Goal: Transaction & Acquisition: Book appointment/travel/reservation

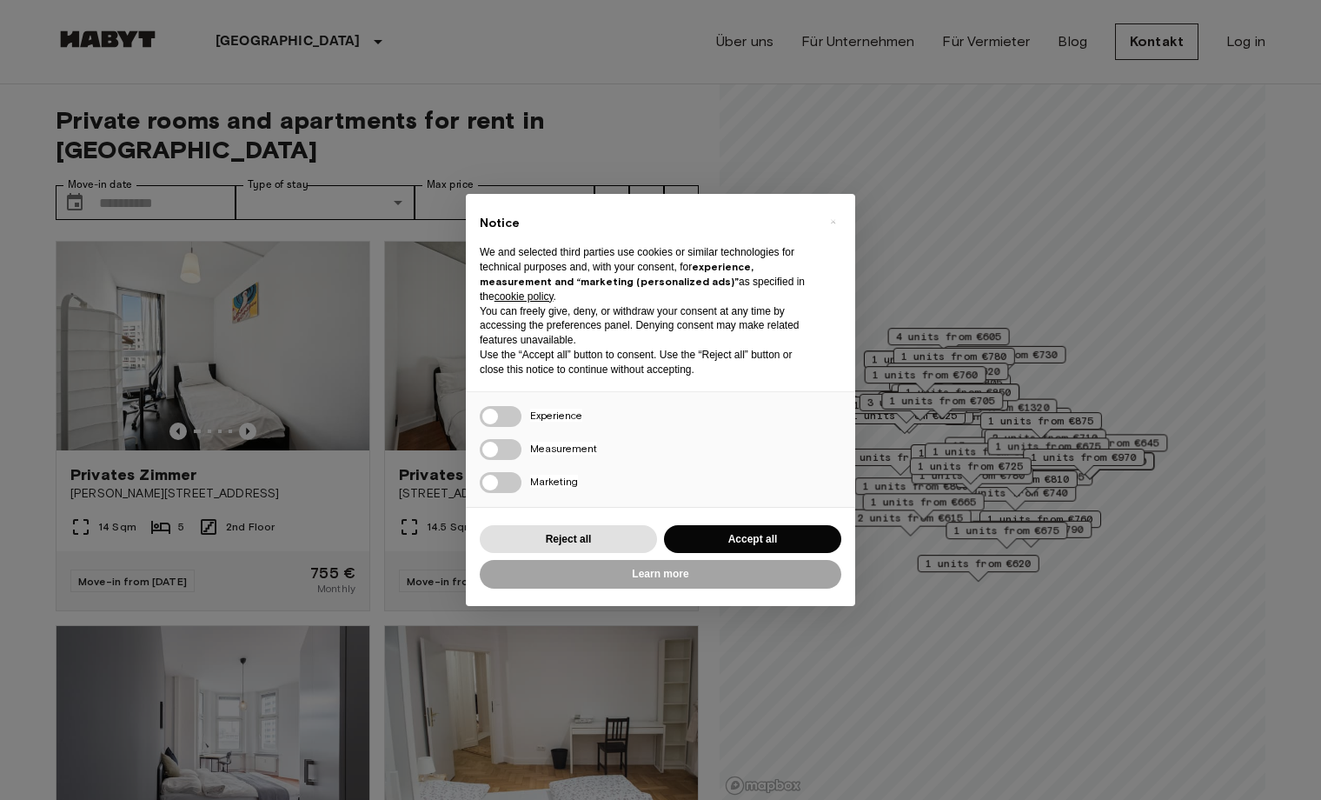
click at [616, 548] on div "Reject all Accept all" at bounding box center [661, 540] width 362 height 36
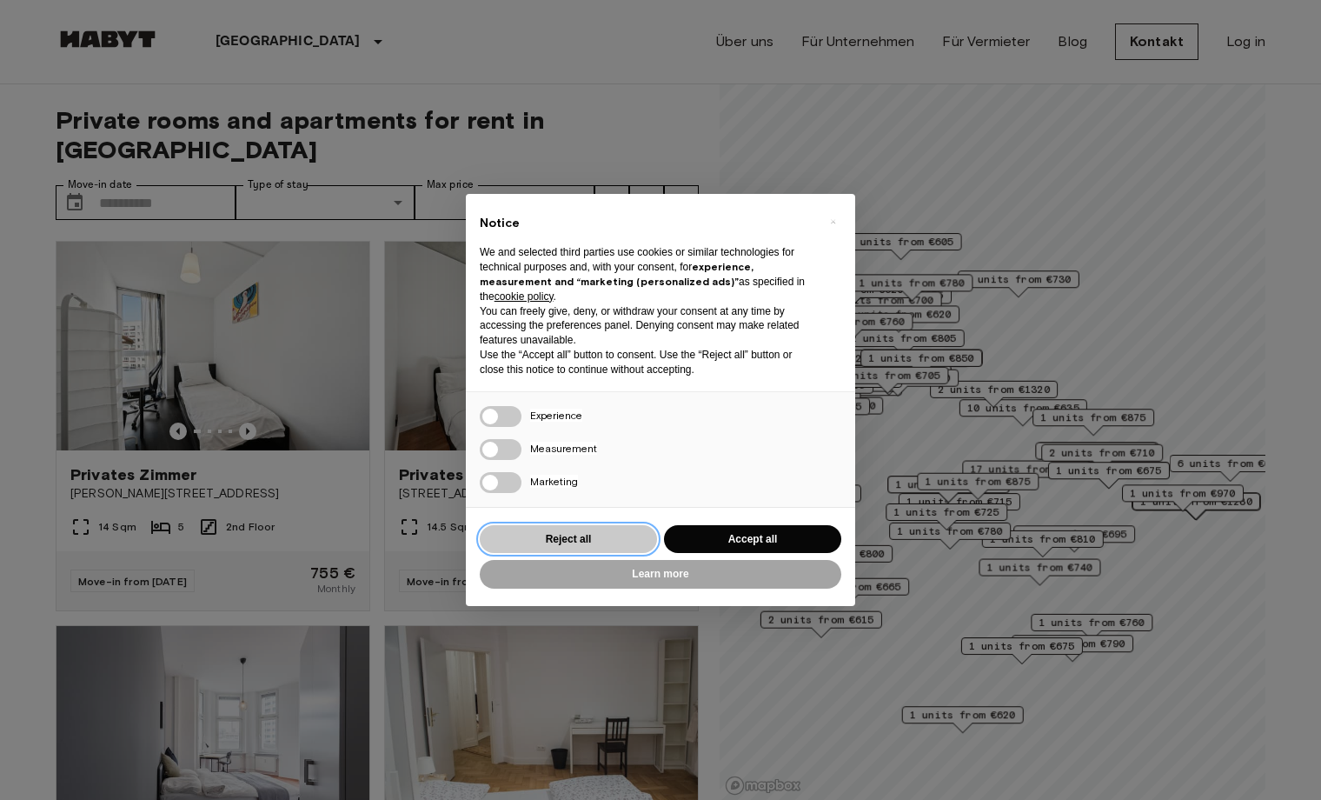
click at [616, 532] on button "Reject all" at bounding box center [568, 539] width 177 height 29
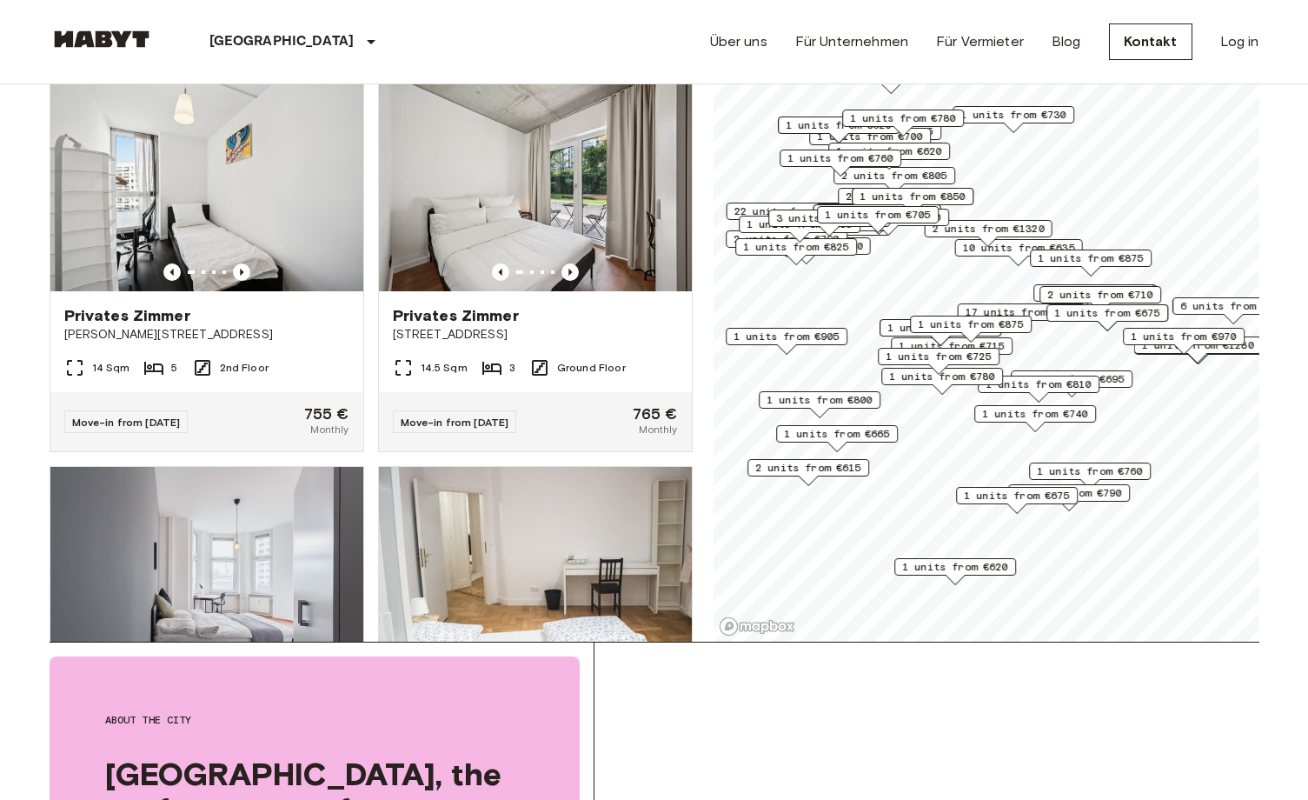
scroll to position [174, 0]
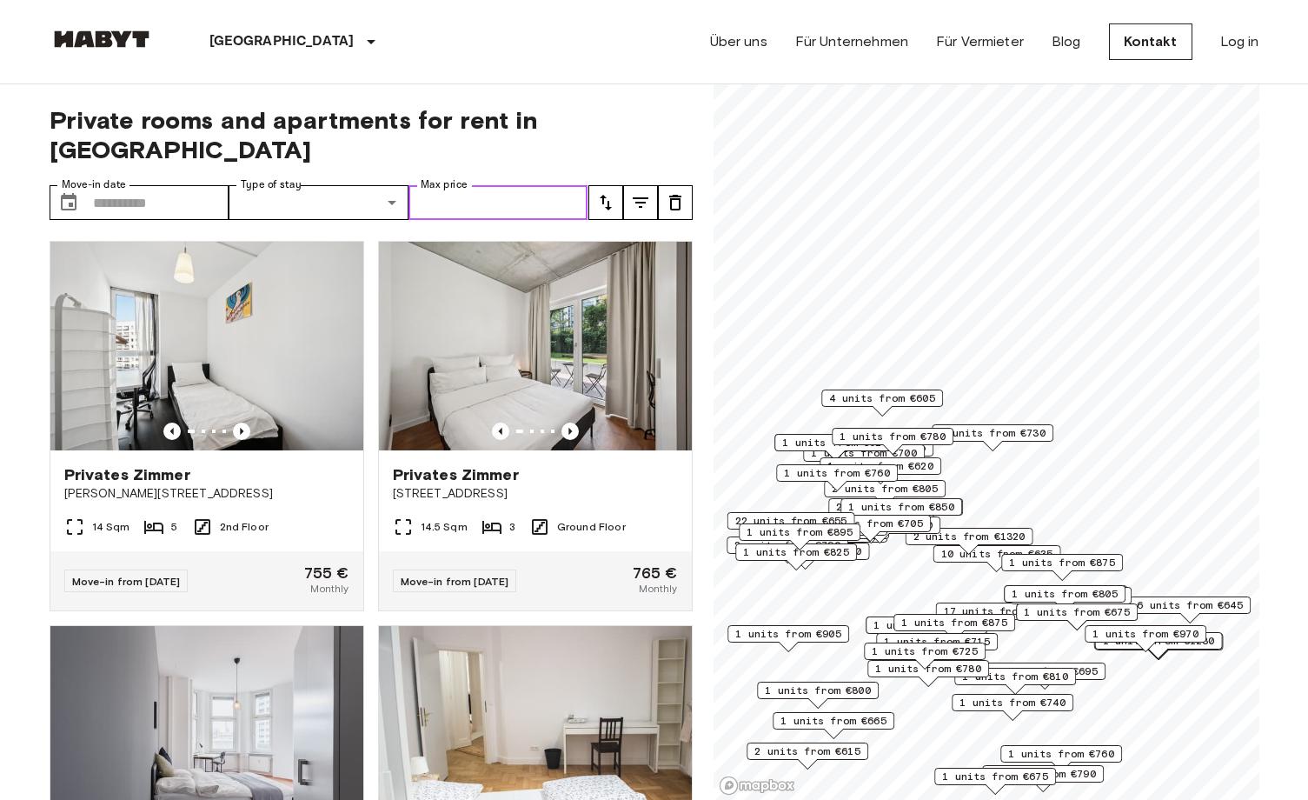
click at [489, 185] on input "Max price" at bounding box center [499, 202] width 180 height 35
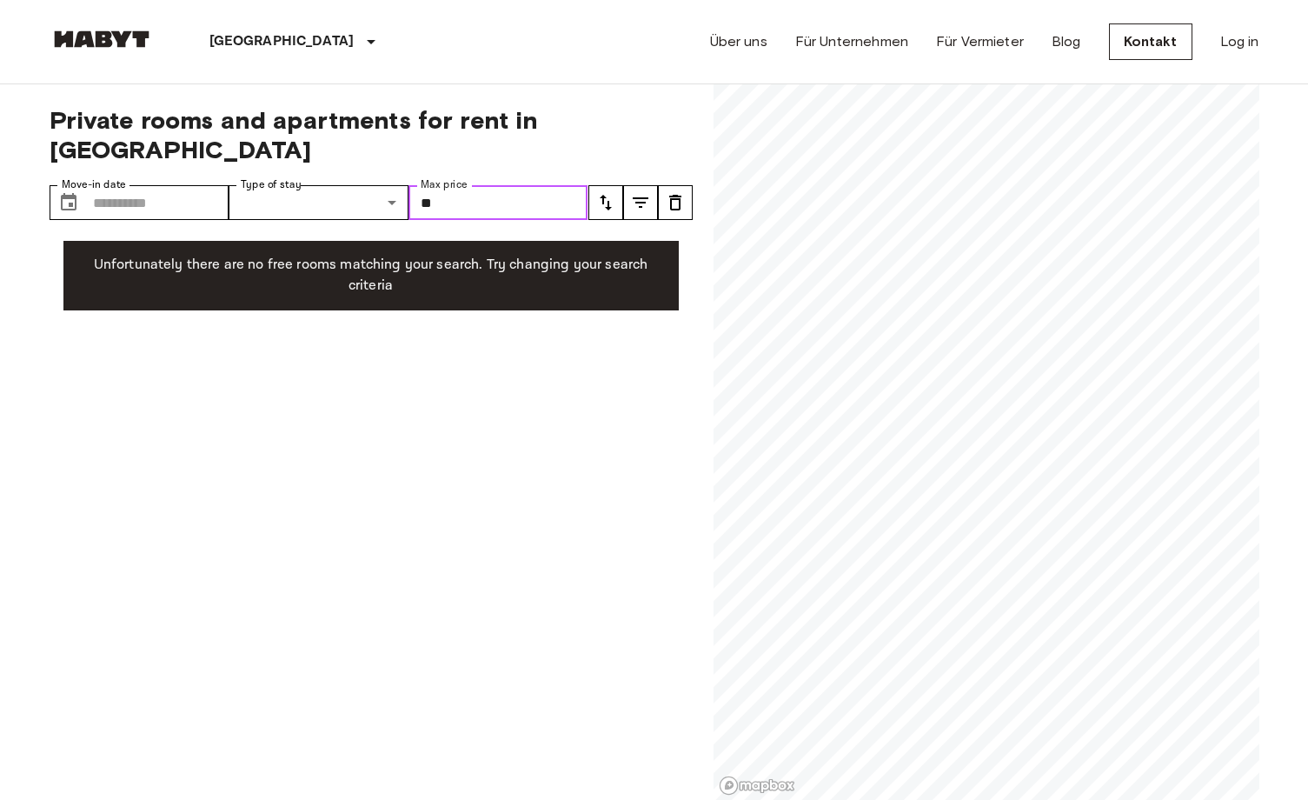
type input "*"
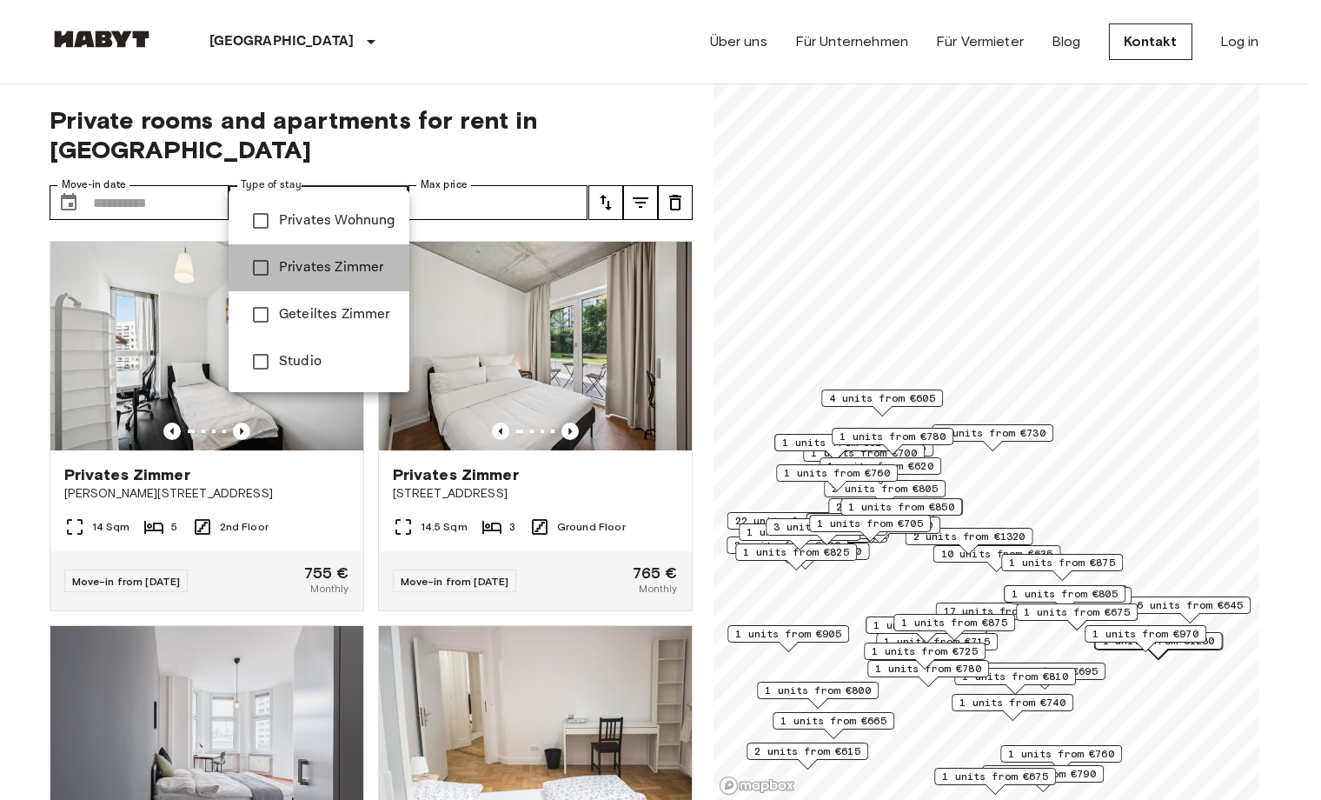
click at [340, 255] on li "Privates Zimmer" at bounding box center [319, 267] width 181 height 47
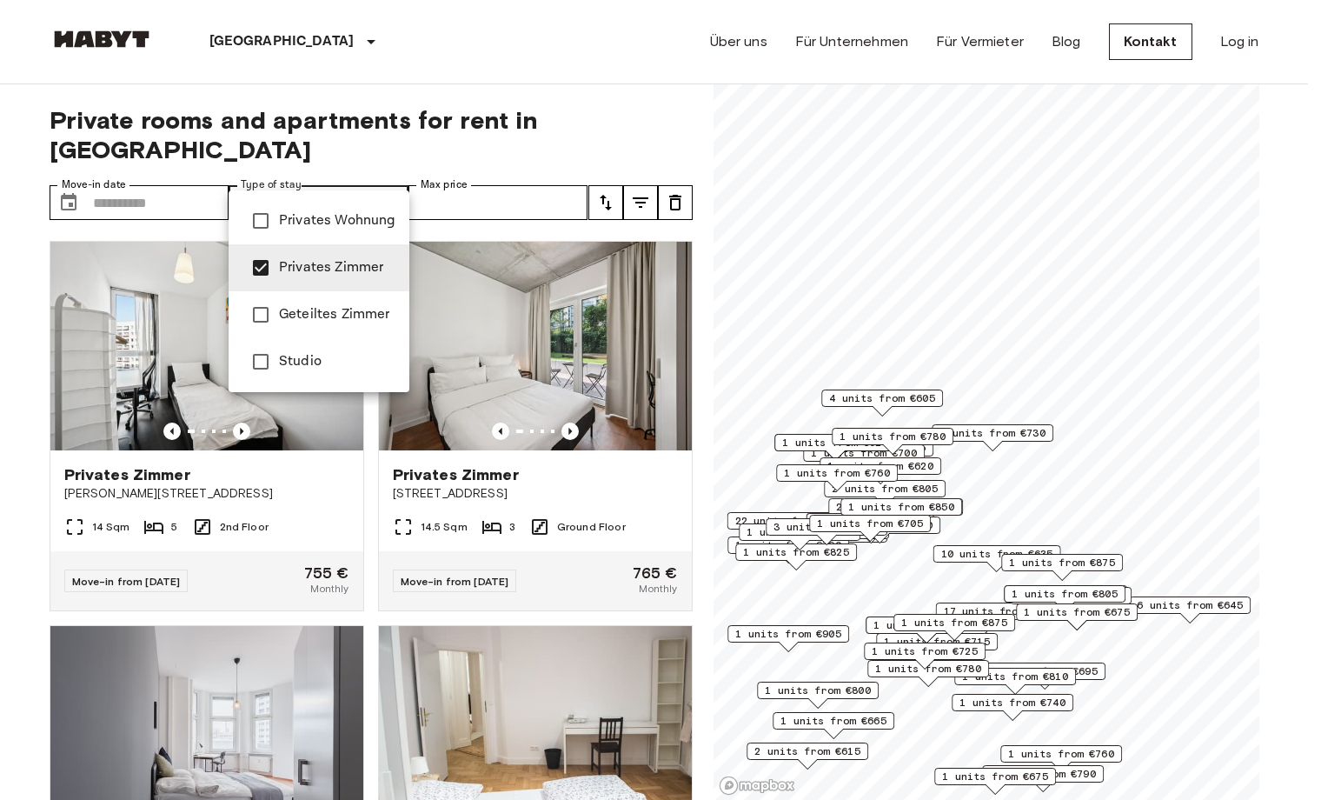
click at [292, 215] on span "Privates Wohnung" at bounding box center [337, 220] width 116 height 21
click at [350, 351] on span "Studio" at bounding box center [337, 361] width 116 height 21
type input "**********"
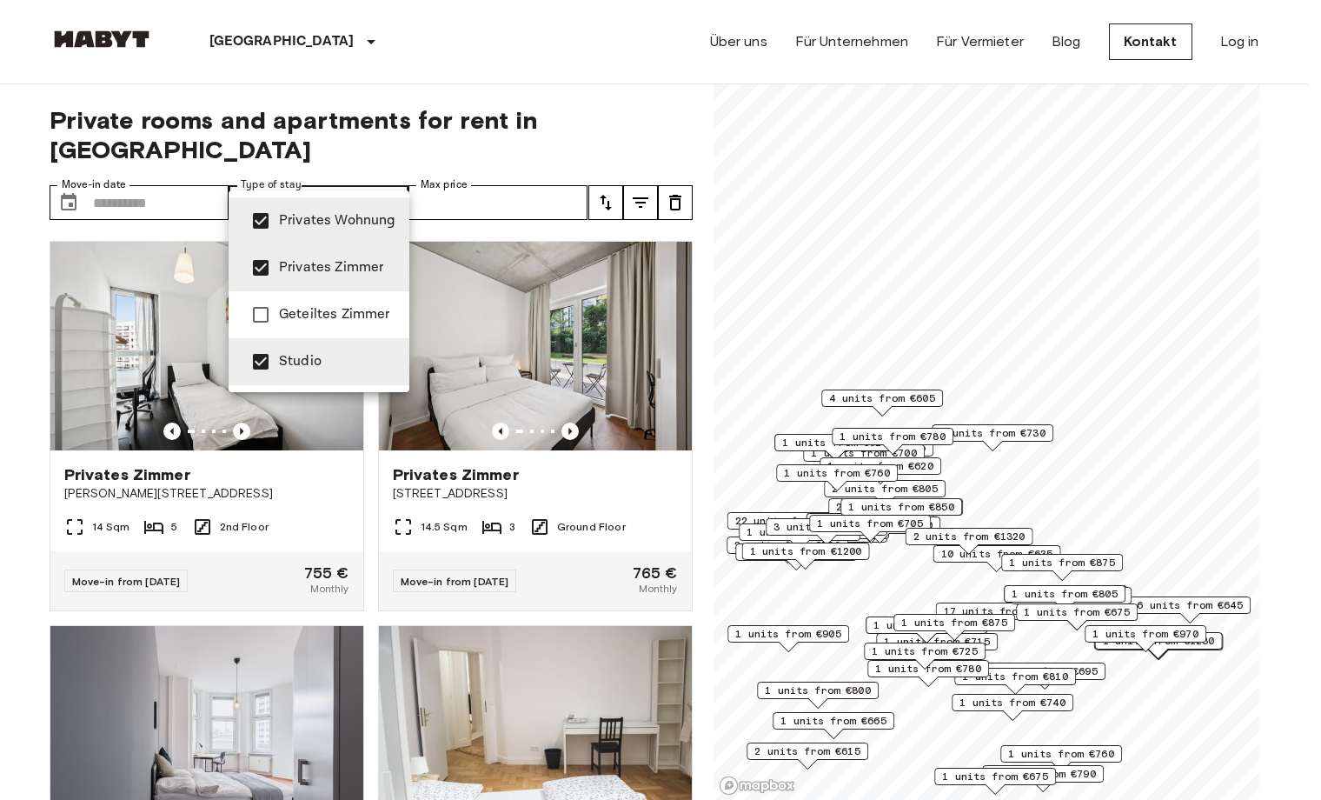
drag, startPoint x: 1057, startPoint y: 520, endPoint x: 1158, endPoint y: 392, distance: 162.8
click at [1158, 392] on div at bounding box center [660, 400] width 1321 height 800
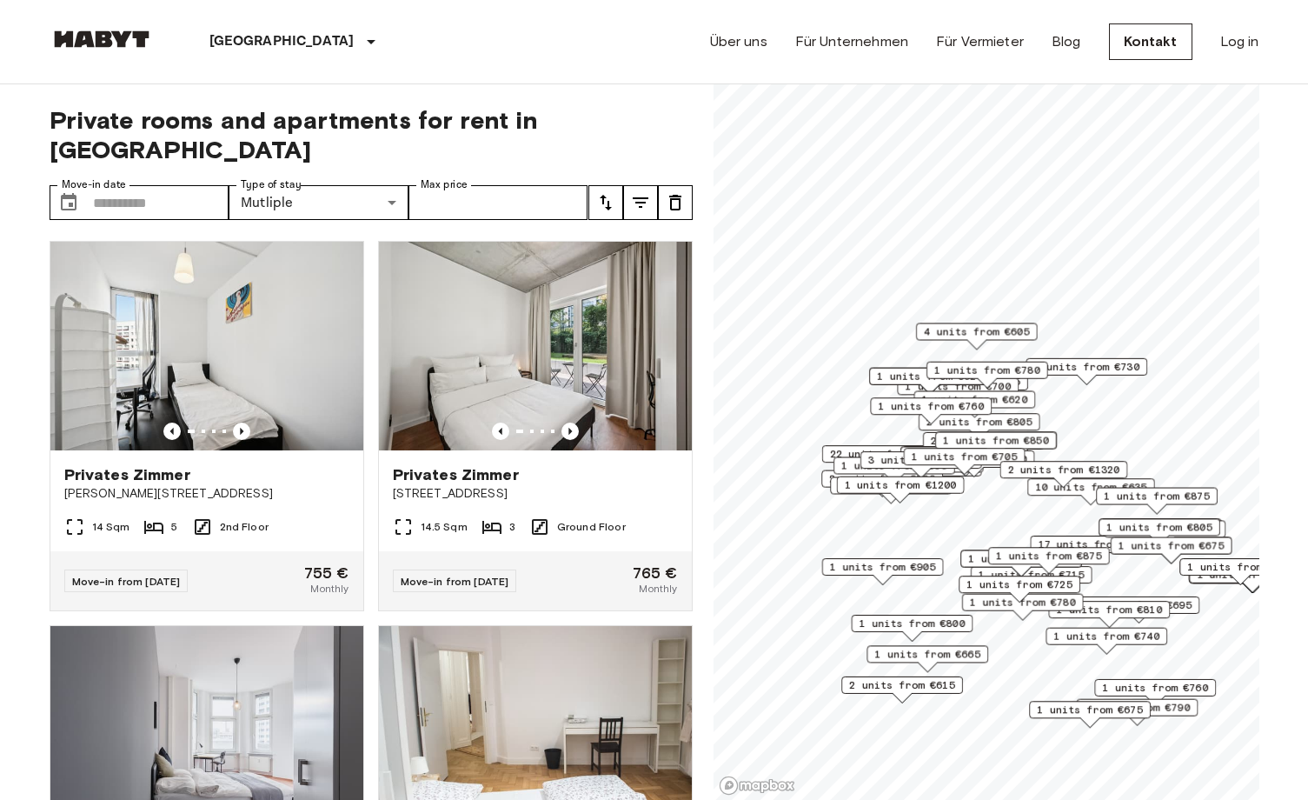
drag, startPoint x: 1043, startPoint y: 422, endPoint x: 1069, endPoint y: 355, distance: 71.8
click at [1069, 358] on div "1 units from €730" at bounding box center [1087, 371] width 122 height 27
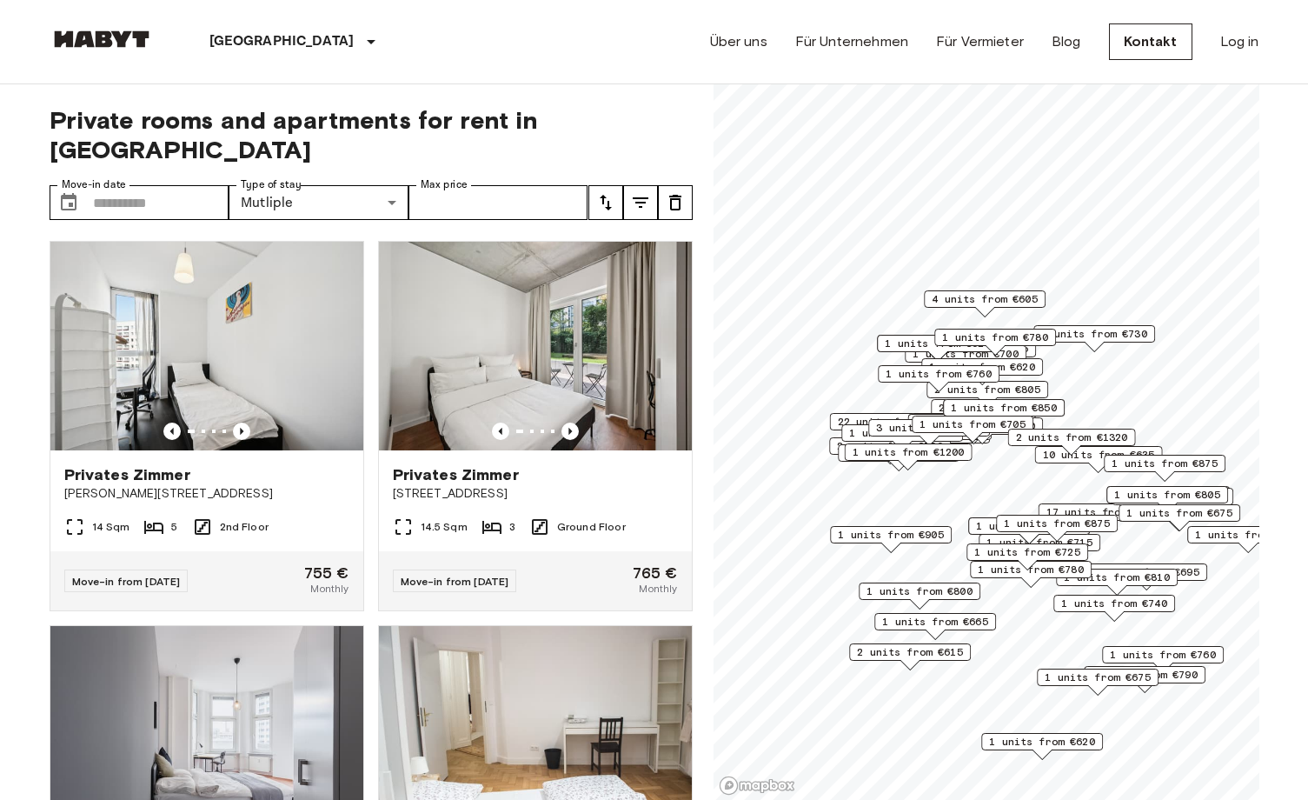
click at [988, 303] on span "4 units from €605" at bounding box center [985, 299] width 106 height 16
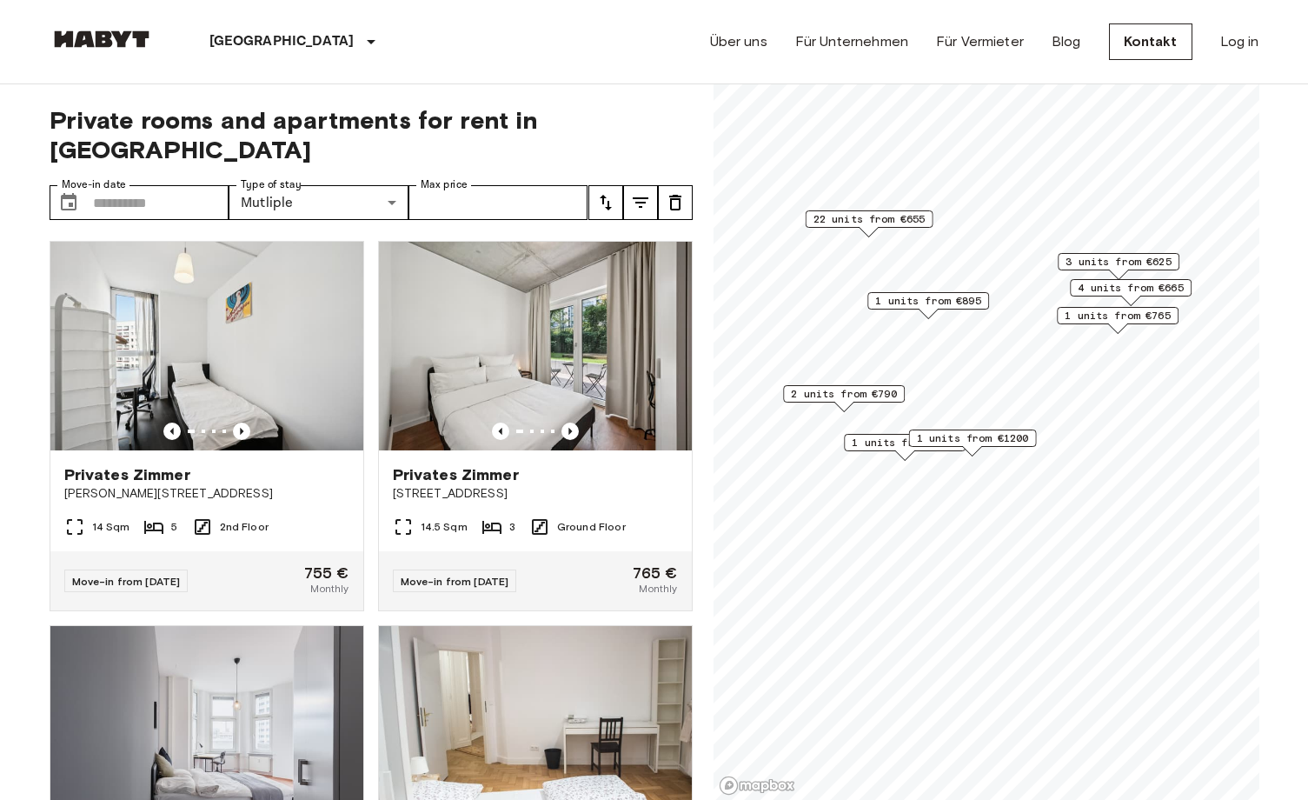
click at [870, 445] on span "1 units from €825" at bounding box center [905, 443] width 106 height 16
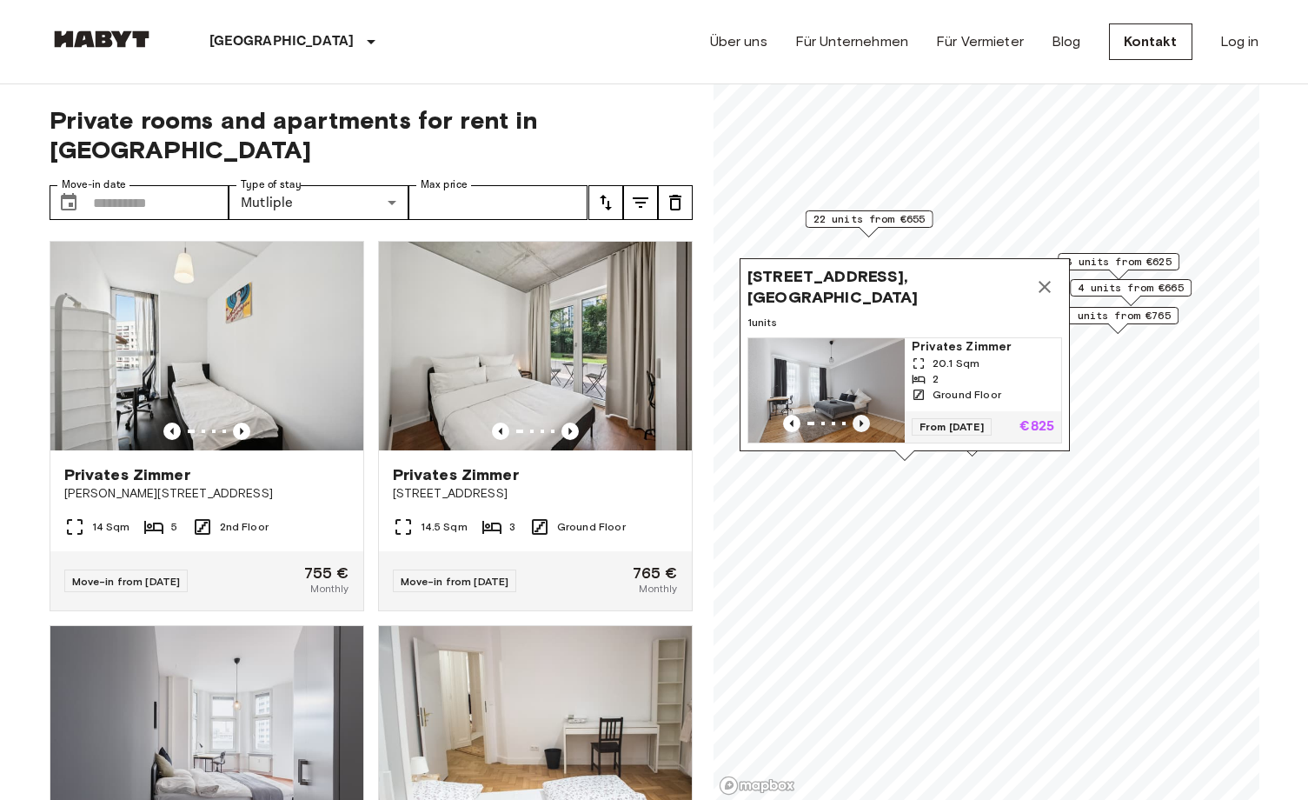
click at [862, 415] on icon "Previous image" at bounding box center [861, 423] width 17 height 17
click at [862, 416] on icon "Previous image" at bounding box center [861, 423] width 17 height 17
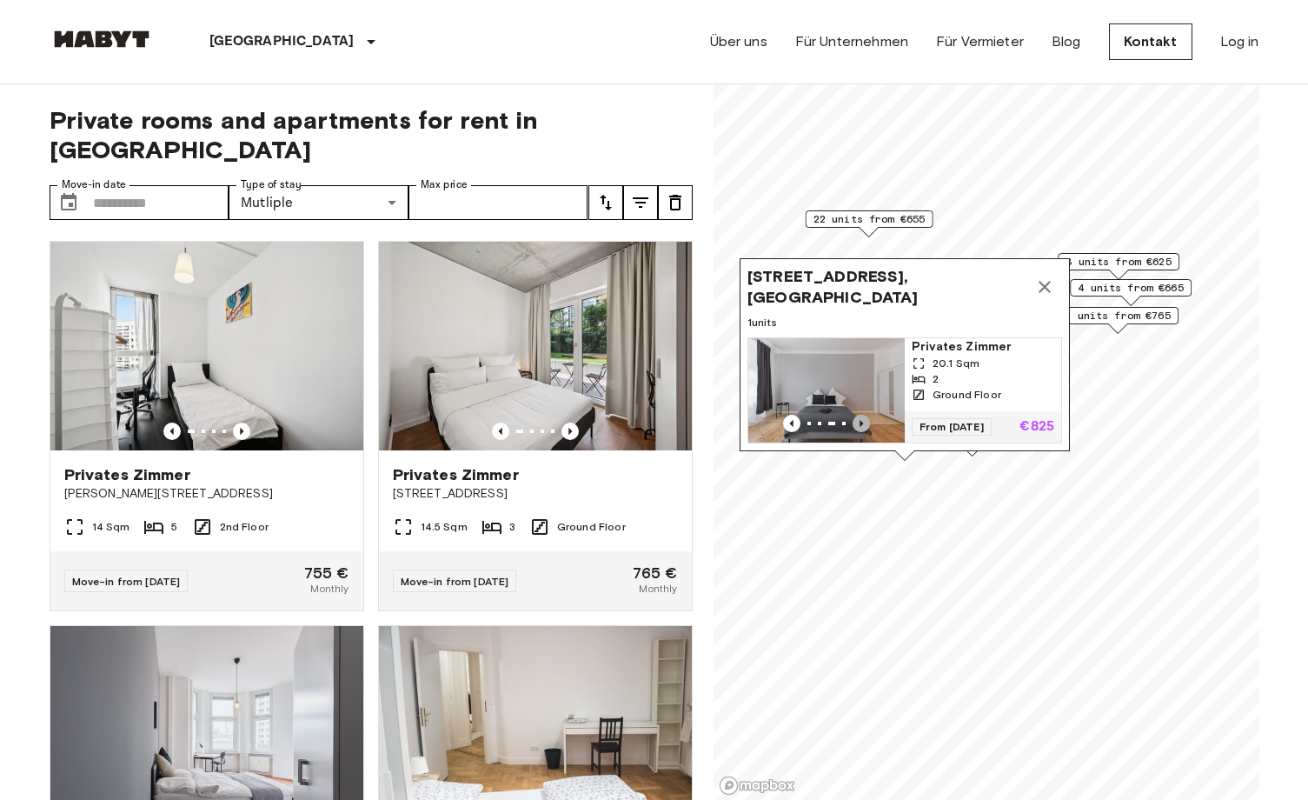
click at [862, 416] on icon "Previous image" at bounding box center [861, 423] width 17 height 17
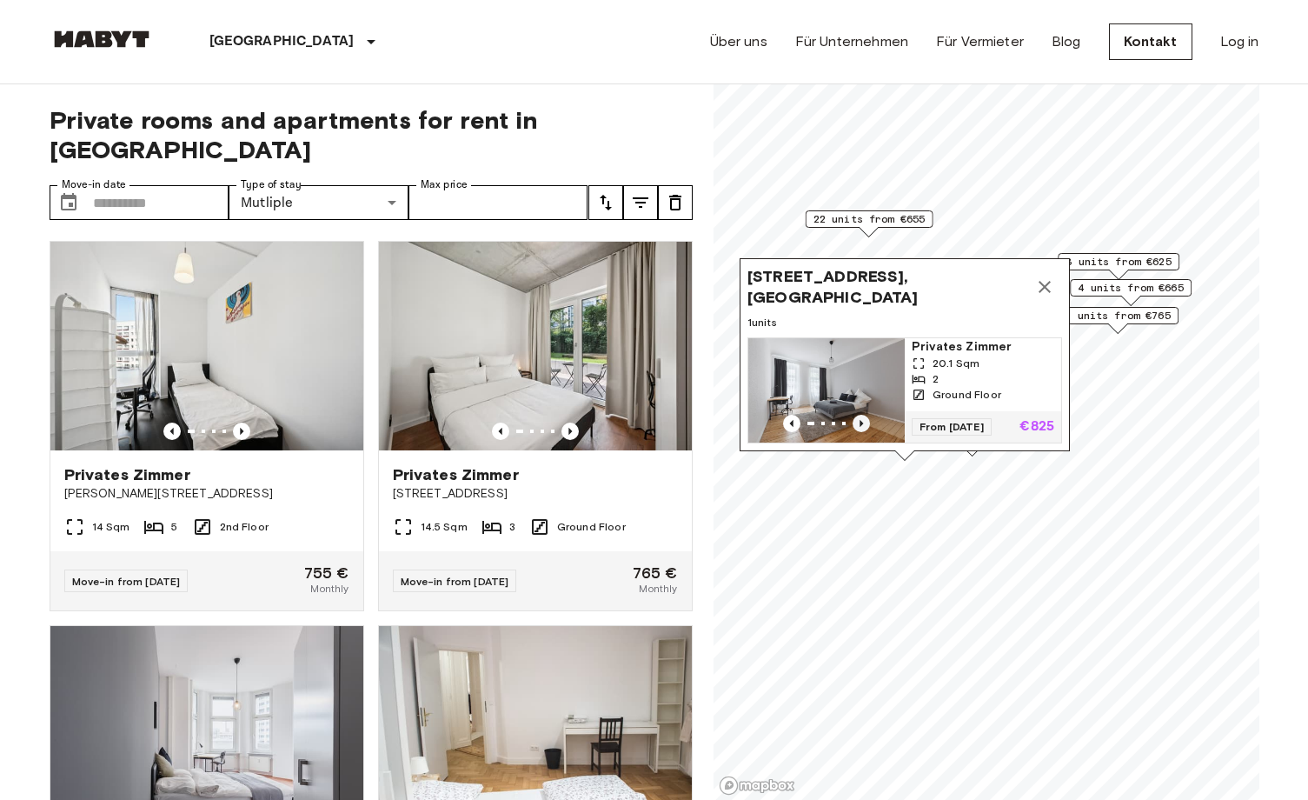
click at [862, 416] on icon "Previous image" at bounding box center [861, 423] width 17 height 17
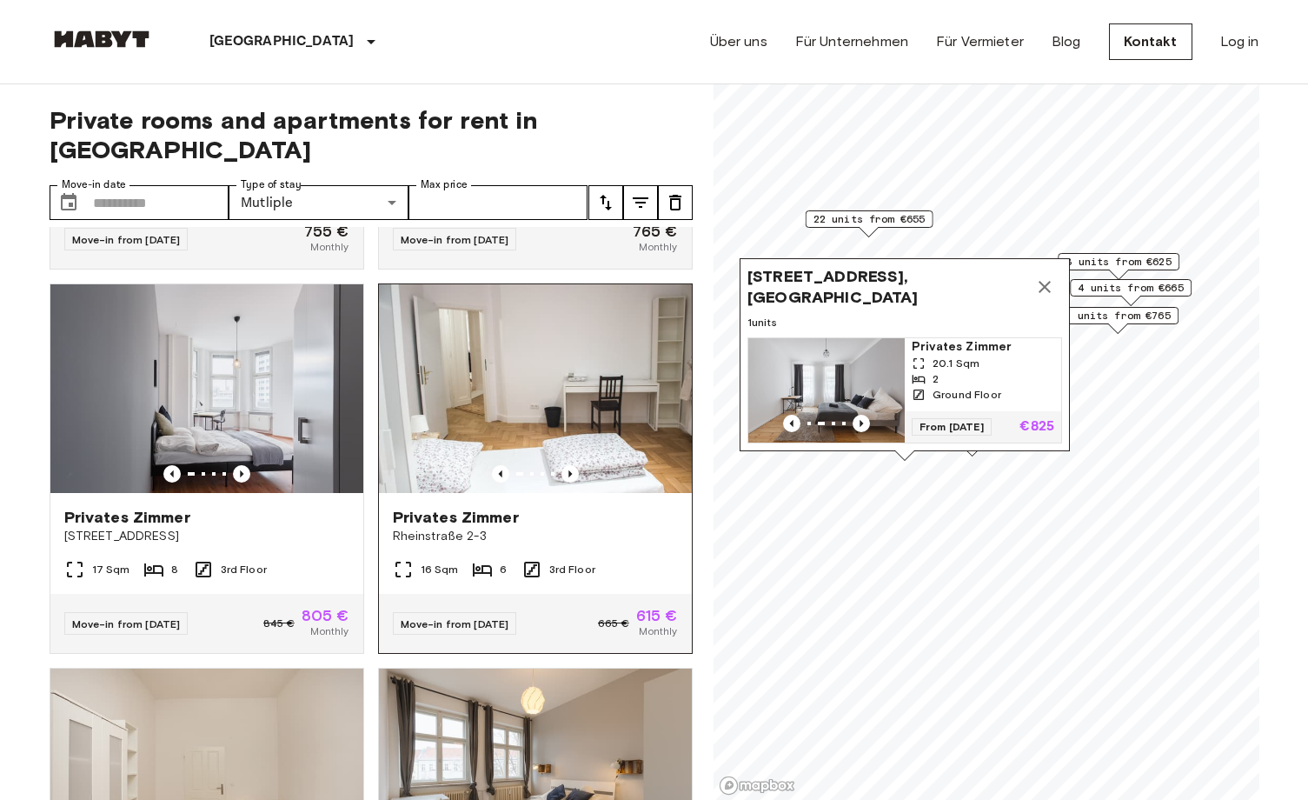
scroll to position [348, 0]
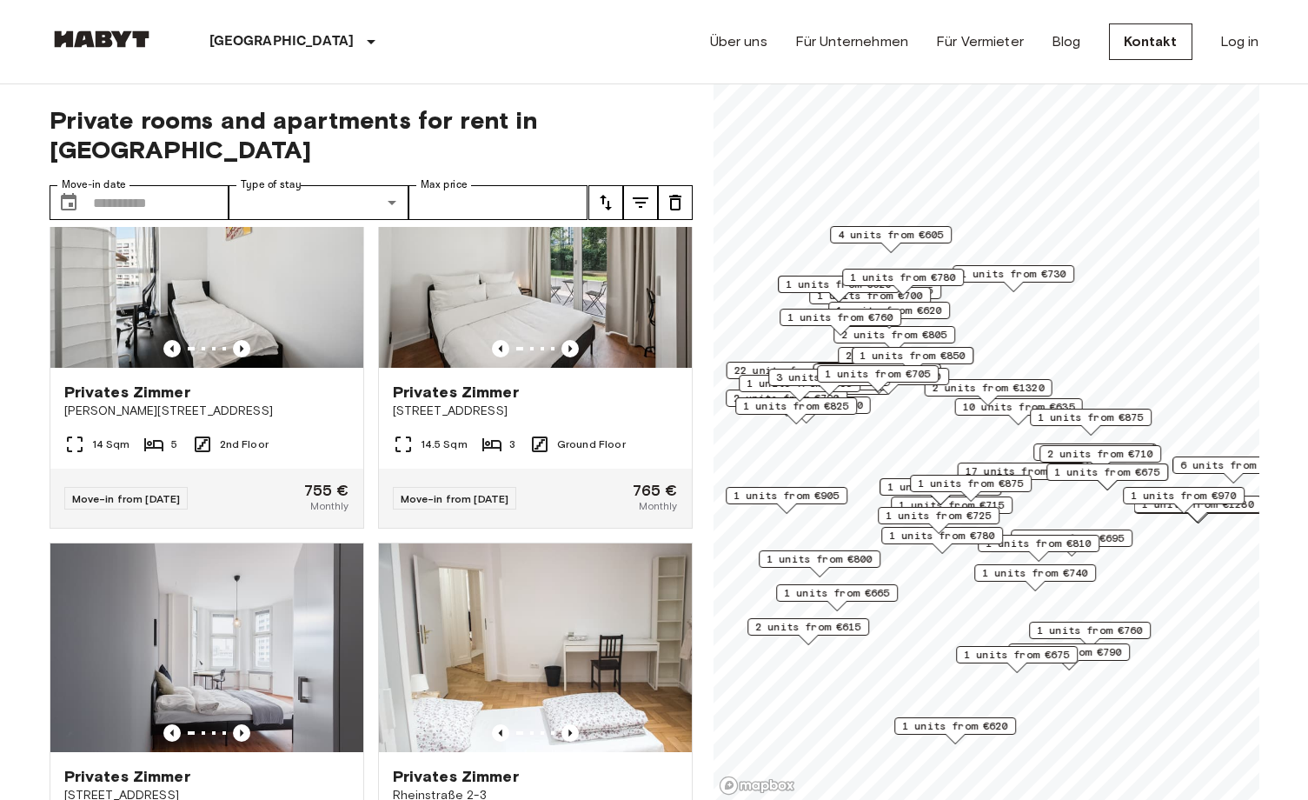
scroll to position [435, 0]
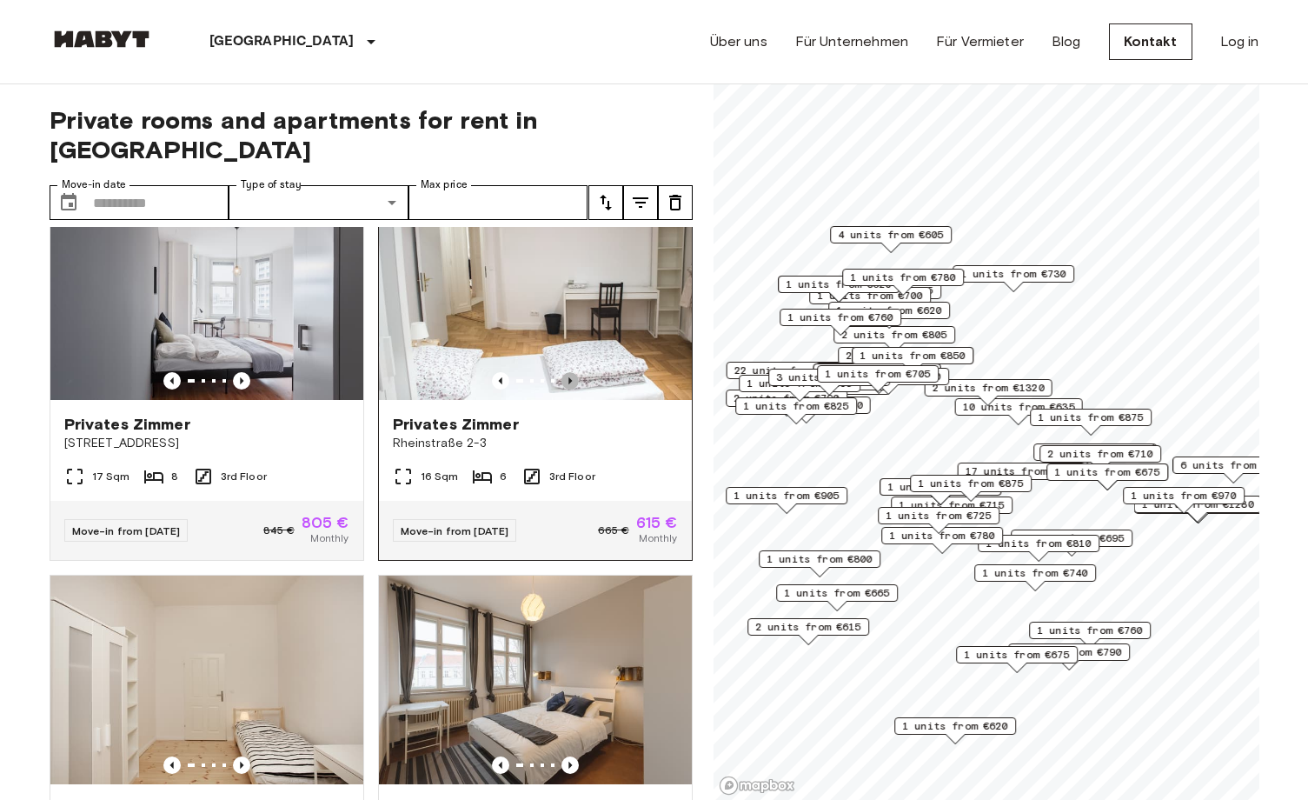
click at [562, 372] on icon "Previous image" at bounding box center [570, 380] width 17 height 17
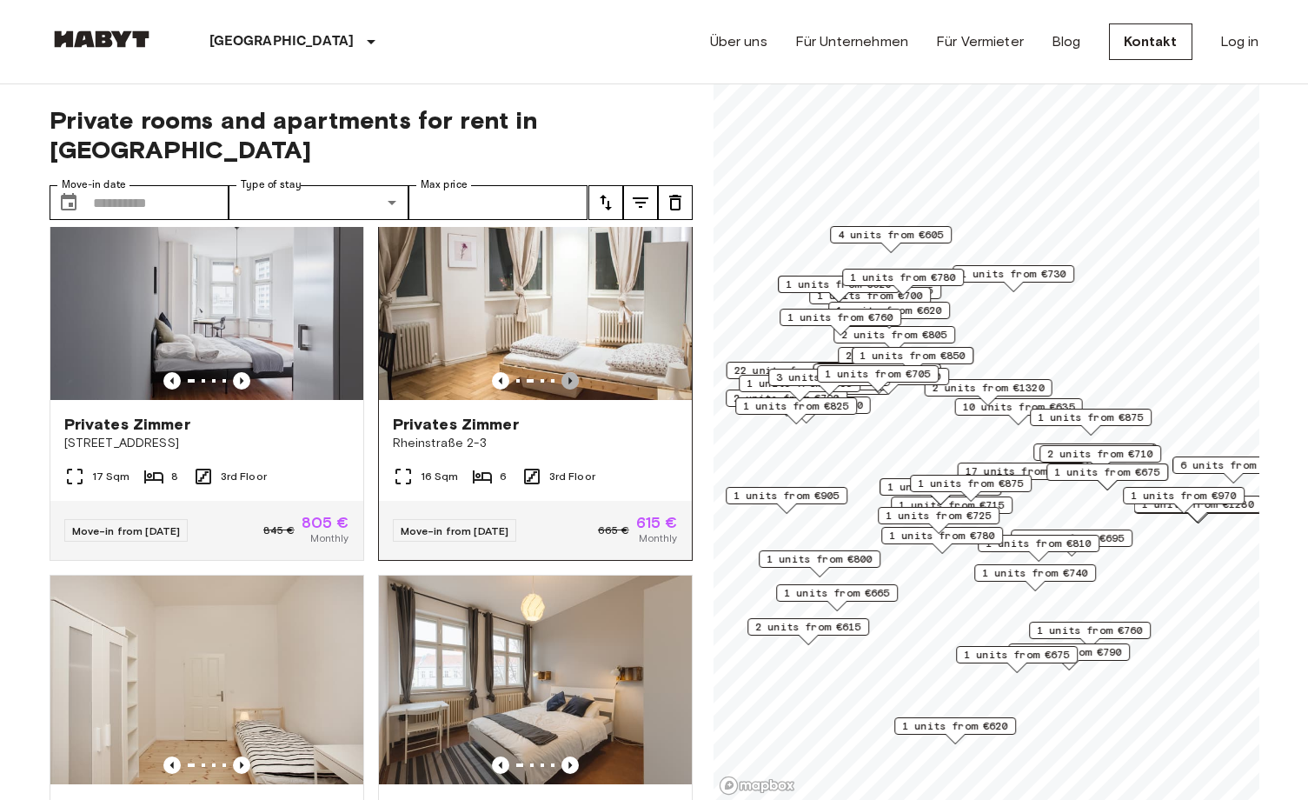
click at [562, 372] on icon "Previous image" at bounding box center [570, 380] width 17 height 17
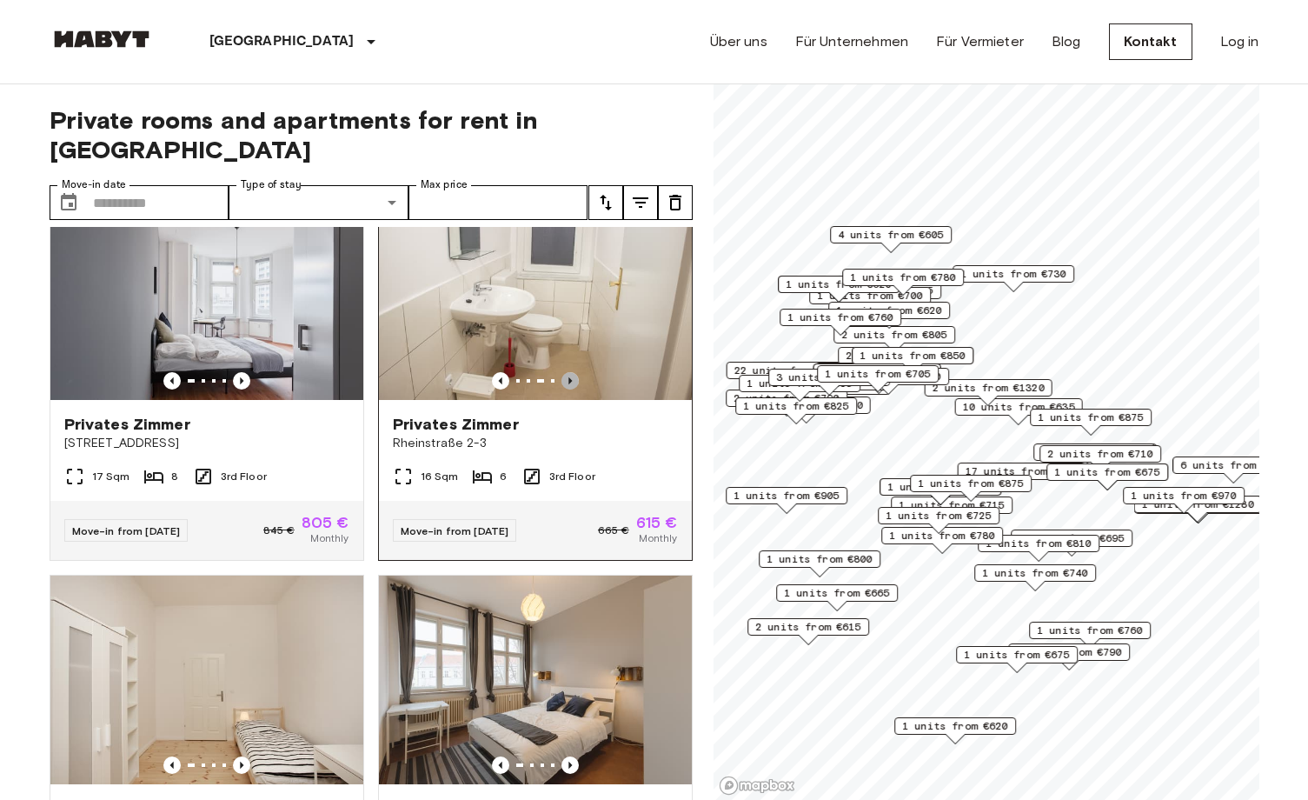
click at [562, 372] on icon "Previous image" at bounding box center [570, 380] width 17 height 17
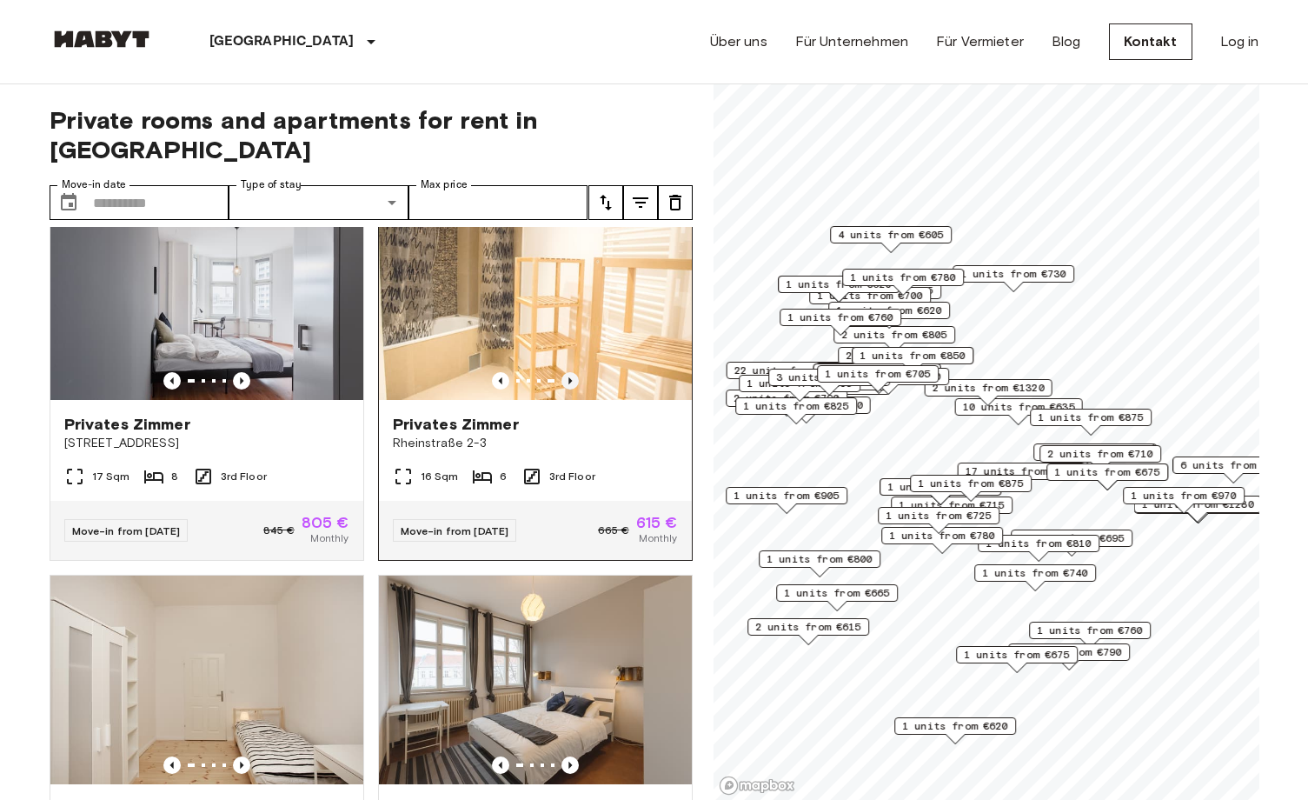
click at [562, 372] on icon "Previous image" at bounding box center [570, 380] width 17 height 17
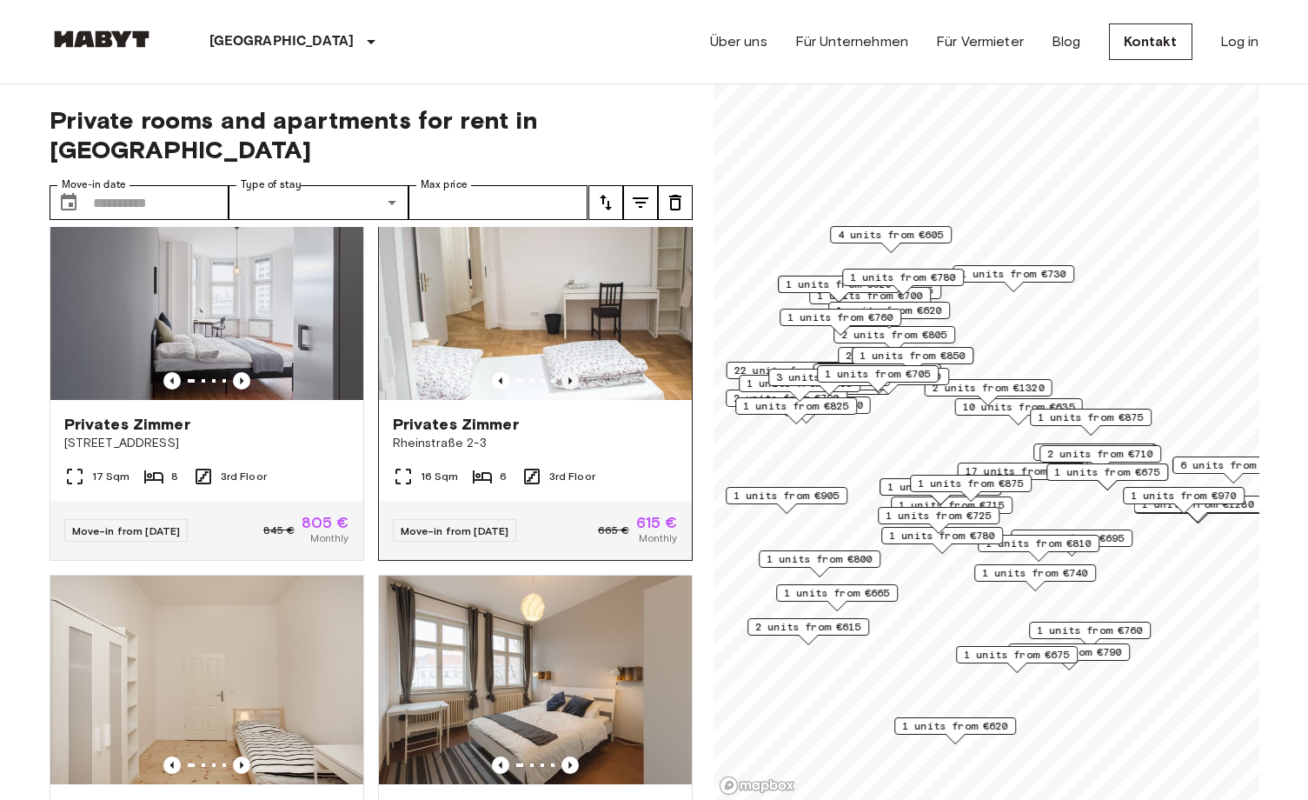
click at [562, 372] on icon "Previous image" at bounding box center [570, 380] width 17 height 17
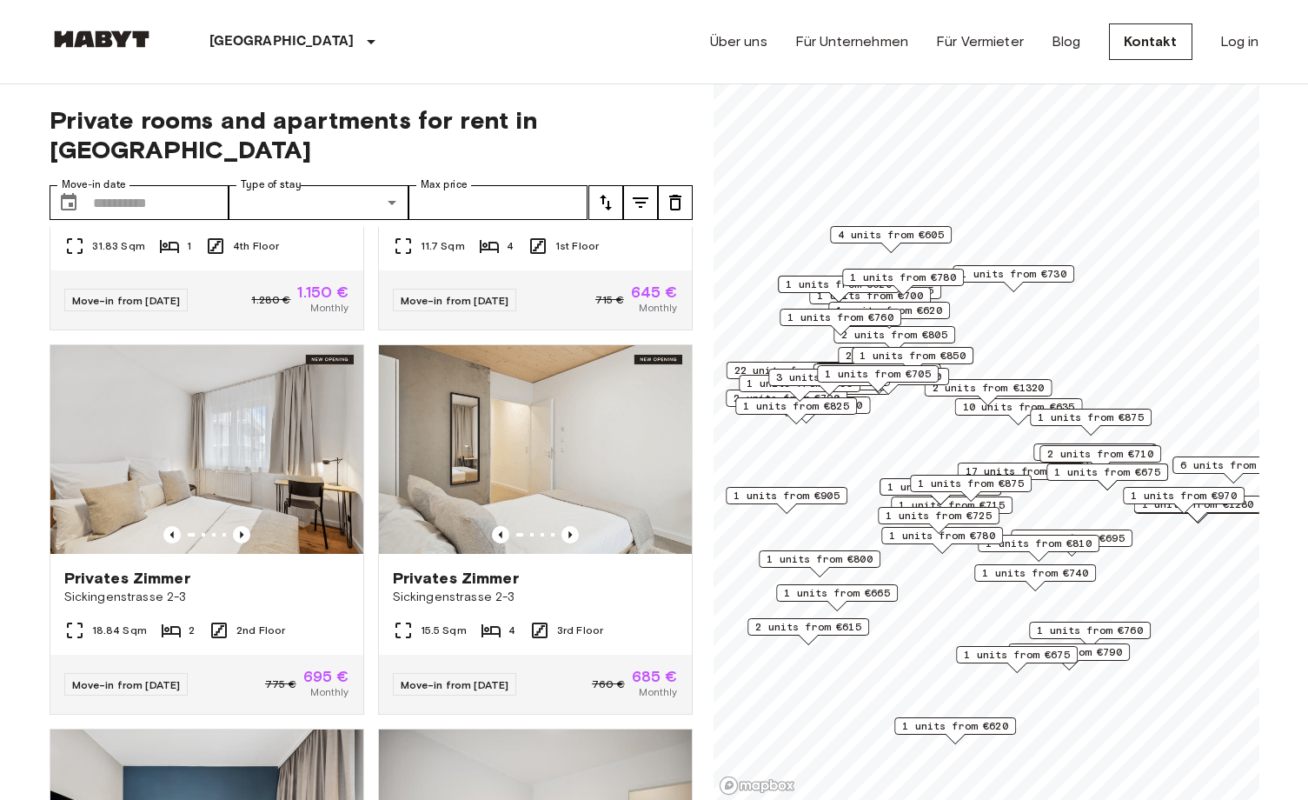
scroll to position [9538, 0]
